Goal: Find specific page/section: Locate a particular part of the current website

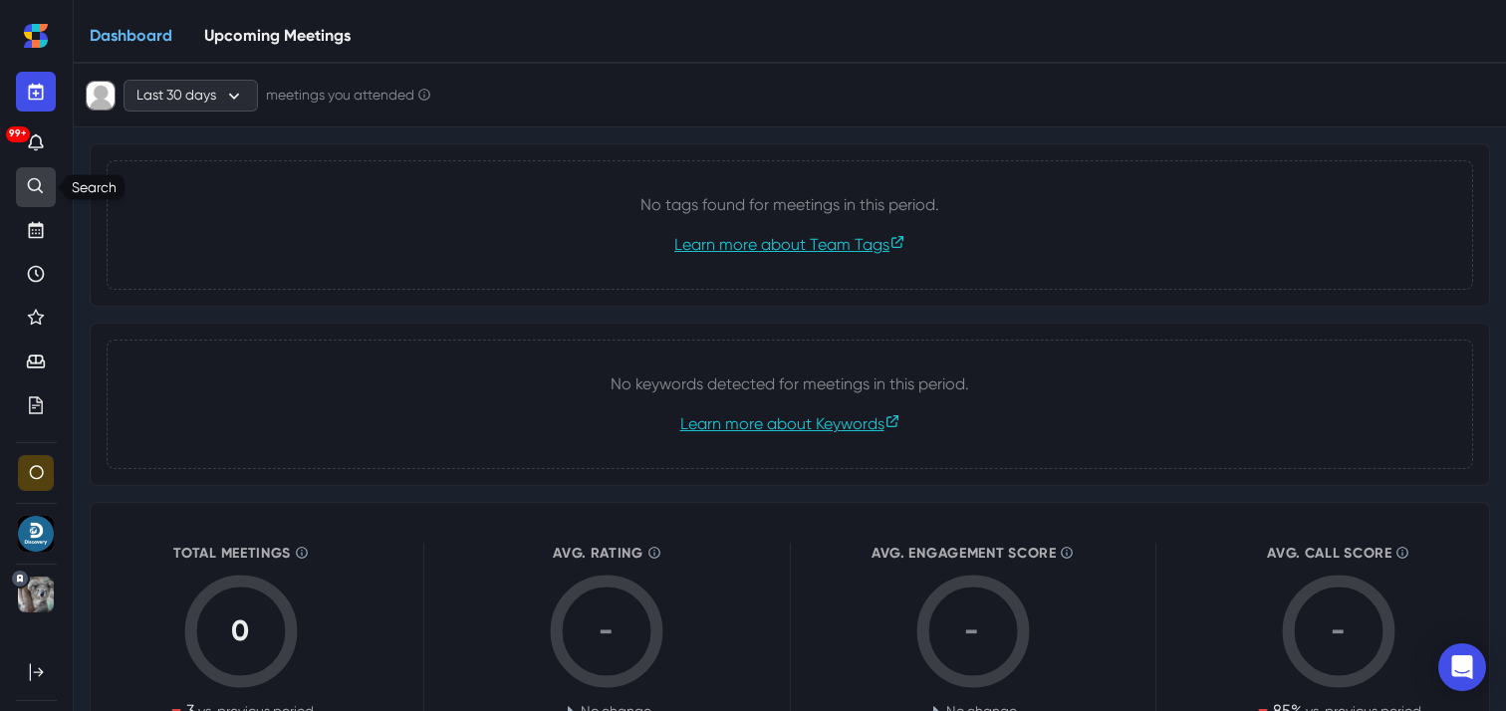
click at [30, 185] on icon "Search" at bounding box center [36, 186] width 20 height 20
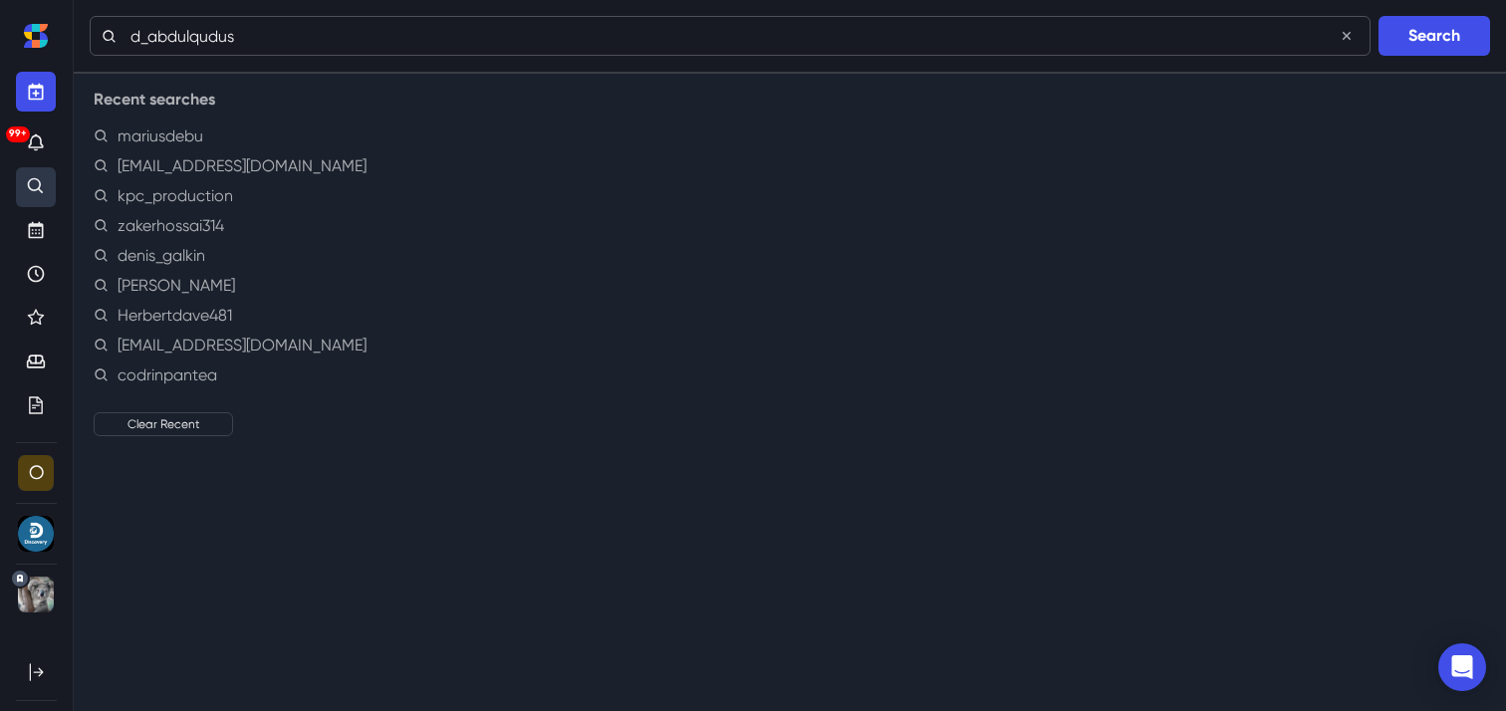
type input "d_abdulqudus"
click at [1379, 16] on button "Search" at bounding box center [1435, 36] width 112 height 40
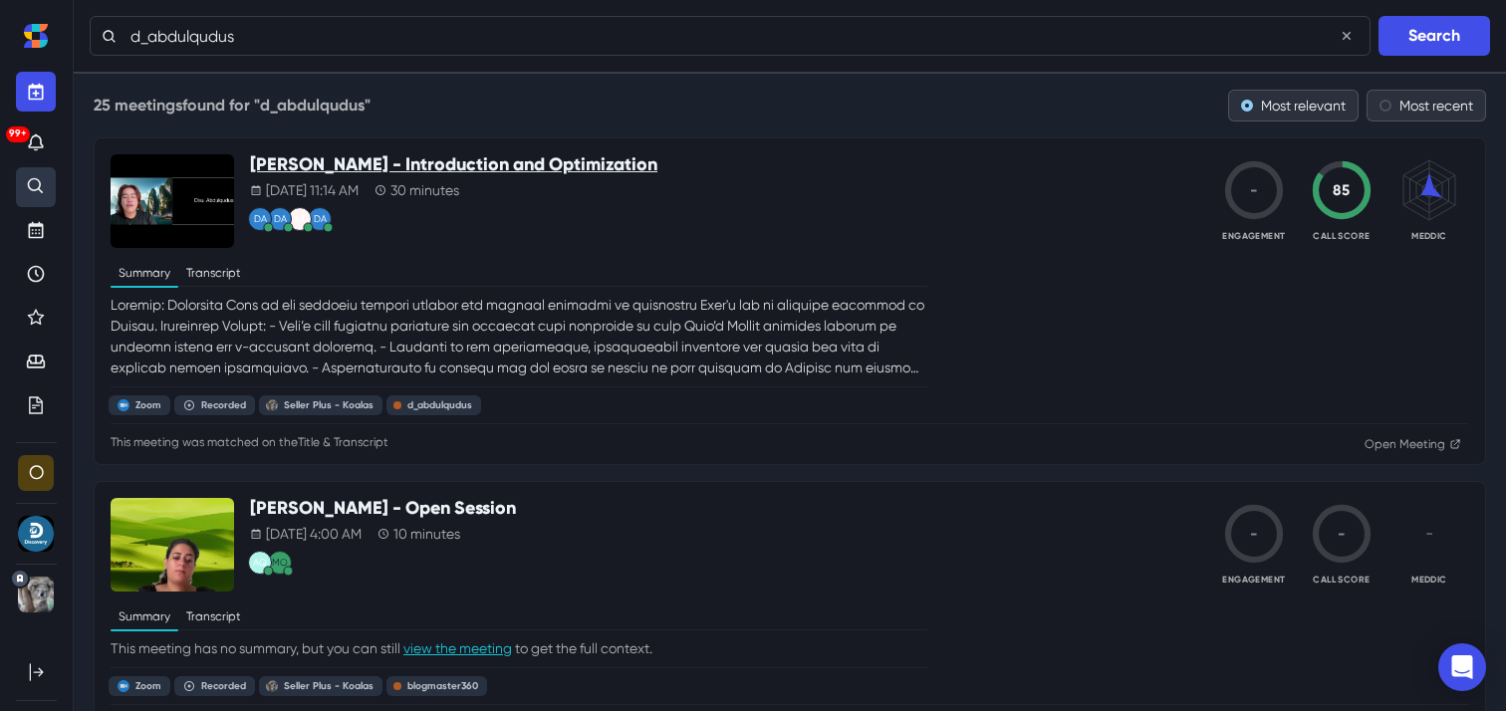
click at [451, 163] on p "[PERSON_NAME] - Introduction and Optimization" at bounding box center [453, 165] width 407 height 22
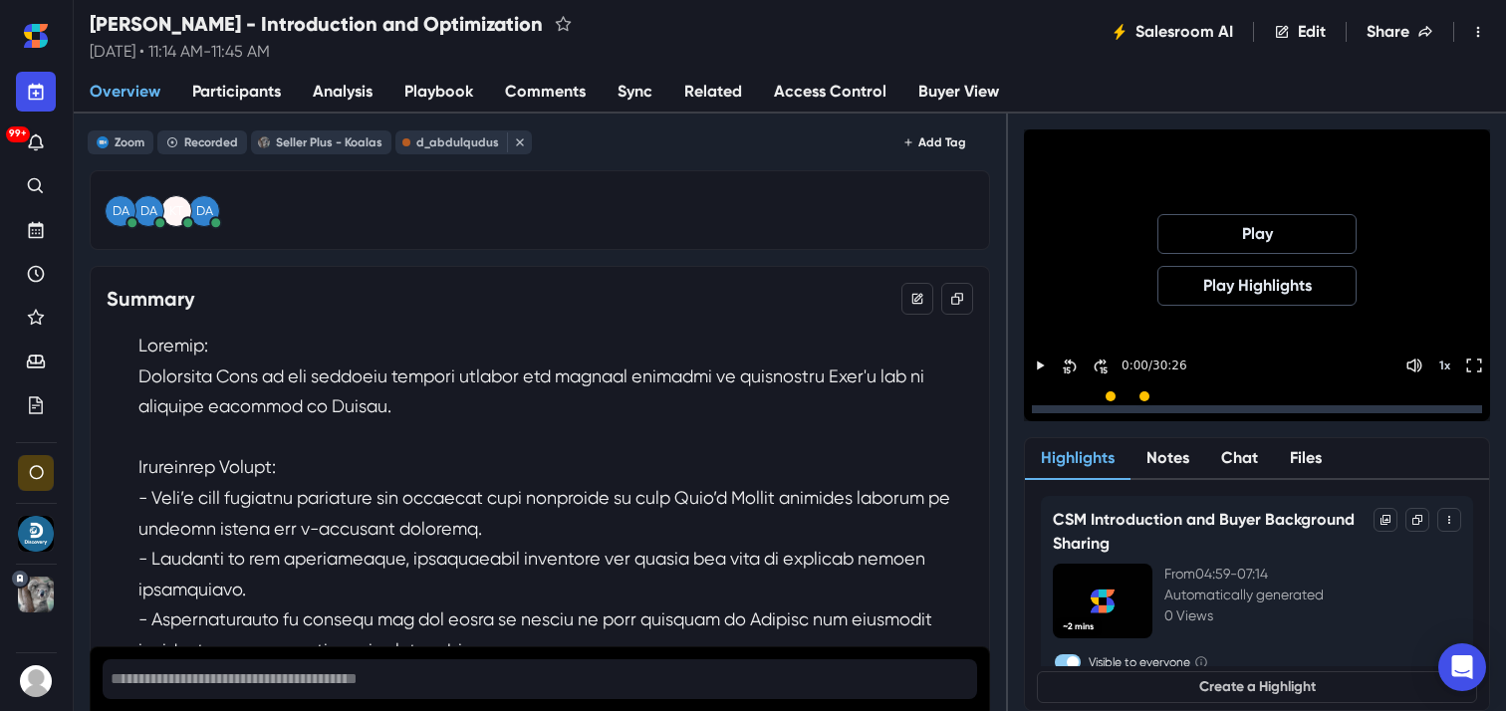
click at [1204, 406] on div at bounding box center [1257, 409] width 450 height 8
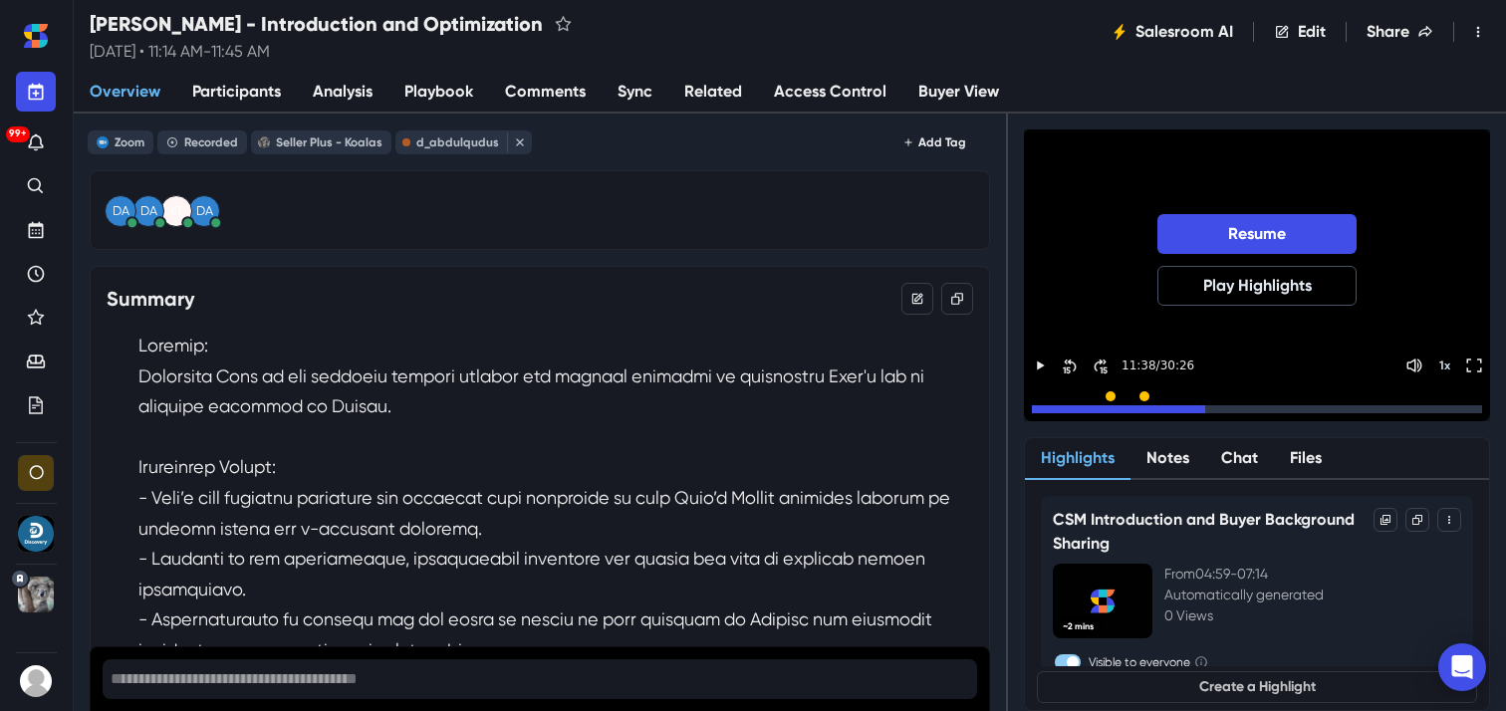
click at [1364, 412] on div at bounding box center [1257, 409] width 450 height 8
click at [1389, 411] on div at bounding box center [1257, 409] width 450 height 8
click at [1415, 407] on div at bounding box center [1257, 409] width 450 height 8
click at [1444, 406] on div at bounding box center [1257, 409] width 450 height 8
click at [1457, 412] on div at bounding box center [1257, 409] width 450 height 8
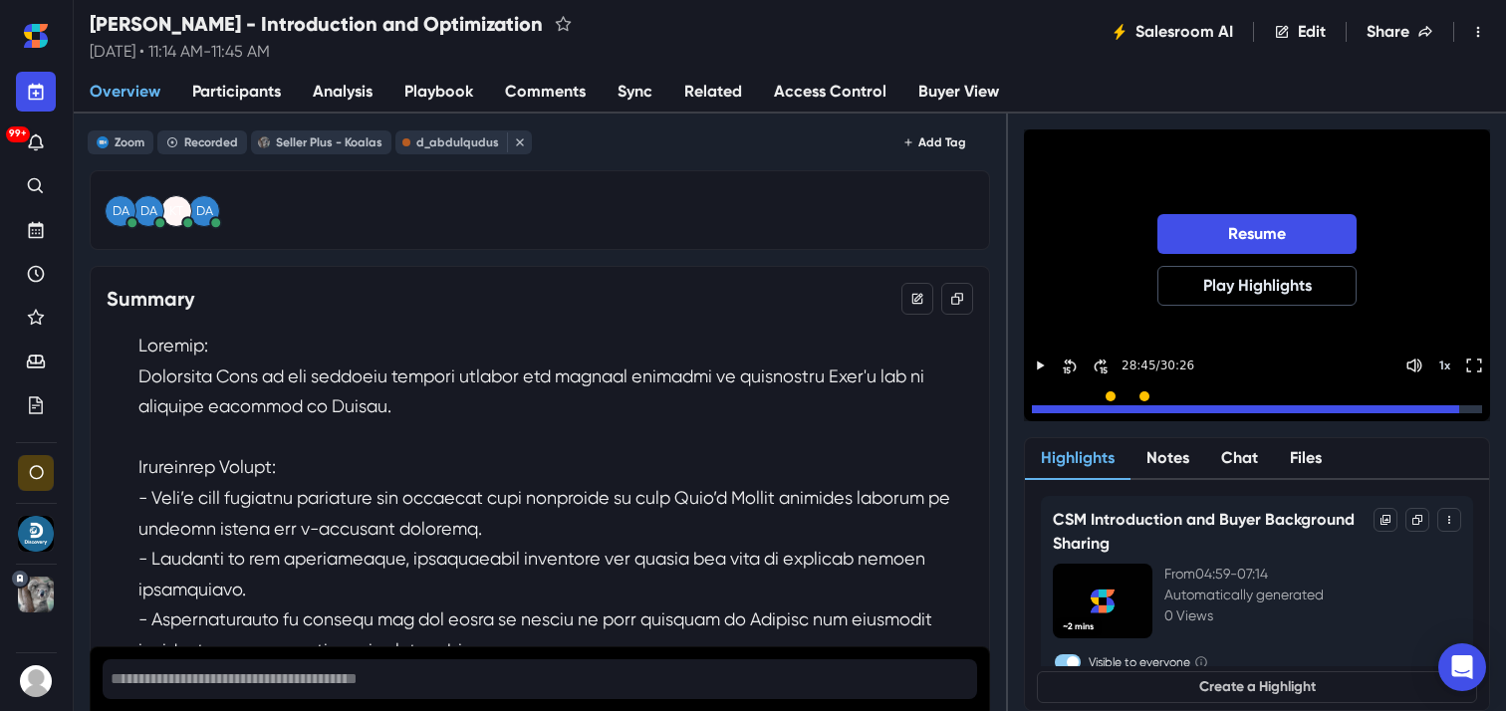
click at [1467, 412] on div at bounding box center [1257, 409] width 450 height 8
click at [1449, 407] on div at bounding box center [1250, 409] width 437 height 8
click at [1312, 232] on button "Resume" at bounding box center [1257, 234] width 199 height 40
click at [1325, 244] on button "Resume" at bounding box center [1257, 234] width 199 height 40
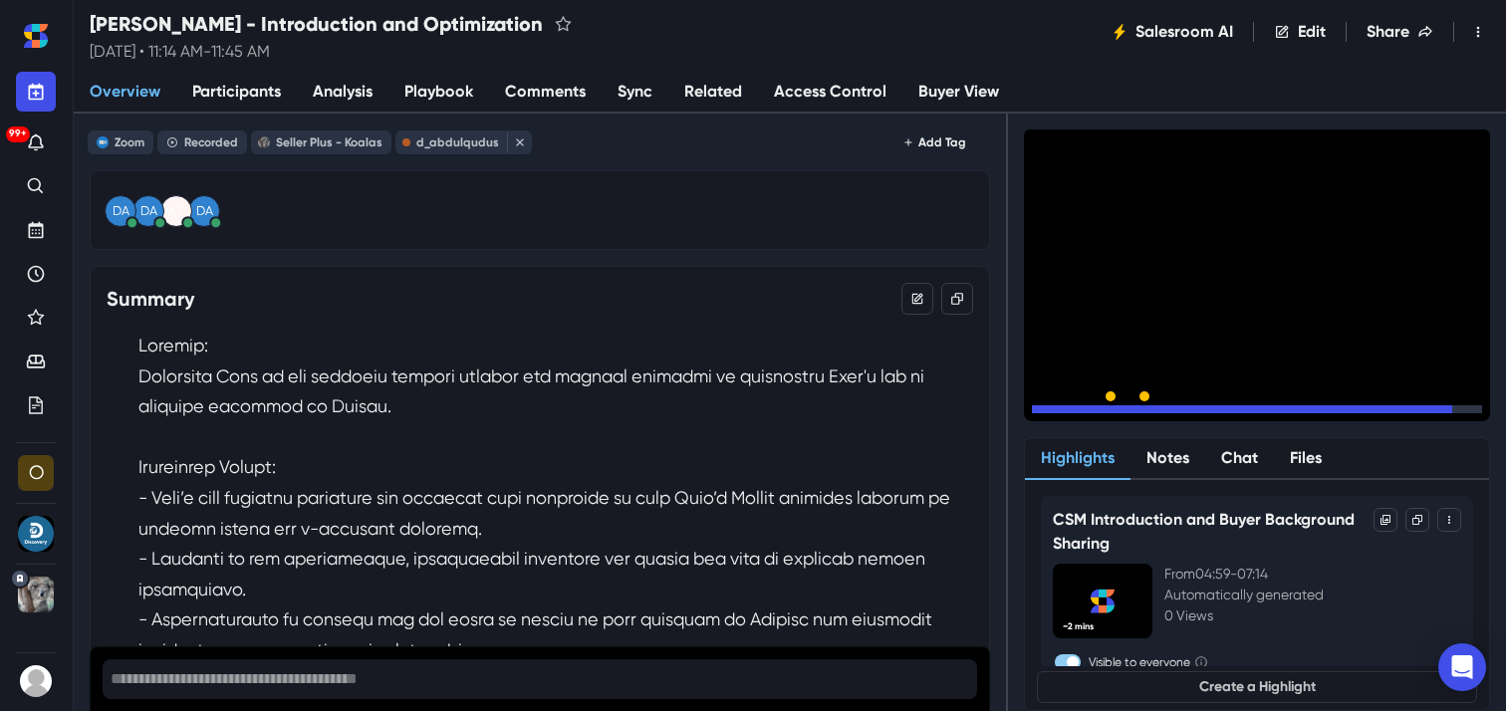
click at [1425, 412] on div at bounding box center [1242, 409] width 420 height 8
click at [1403, 412] on div at bounding box center [1229, 409] width 395 height 8
drag, startPoint x: 1397, startPoint y: 407, endPoint x: 1364, endPoint y: 407, distance: 32.9
click at [1364, 407] on div at bounding box center [1219, 409] width 374 height 8
drag, startPoint x: 1398, startPoint y: 411, endPoint x: 1476, endPoint y: 411, distance: 78.7
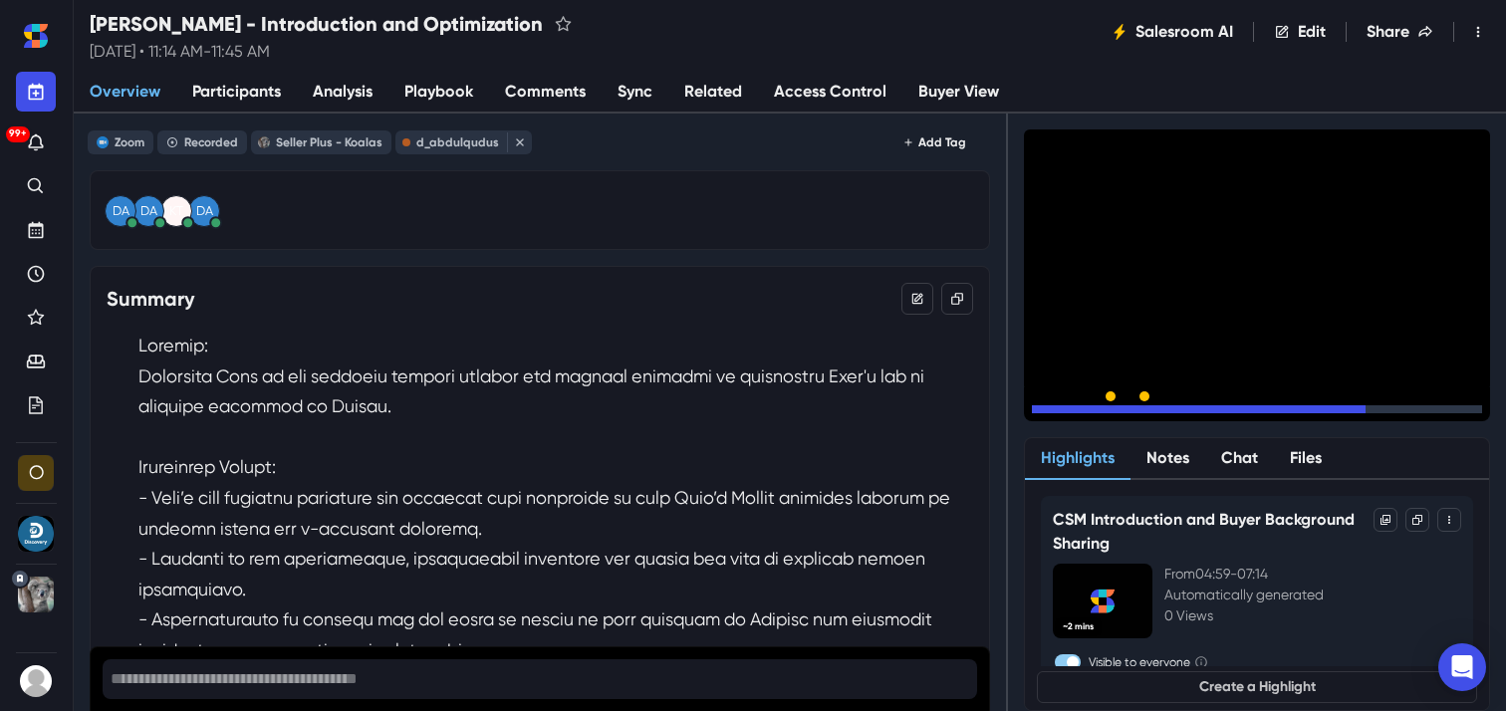
click at [1476, 411] on div at bounding box center [1257, 409] width 450 height 8
click at [1460, 411] on div at bounding box center [1255, 409] width 446 height 8
click at [1470, 412] on div at bounding box center [1257, 409] width 450 height 8
